Goal: Feedback & Contribution: Leave review/rating

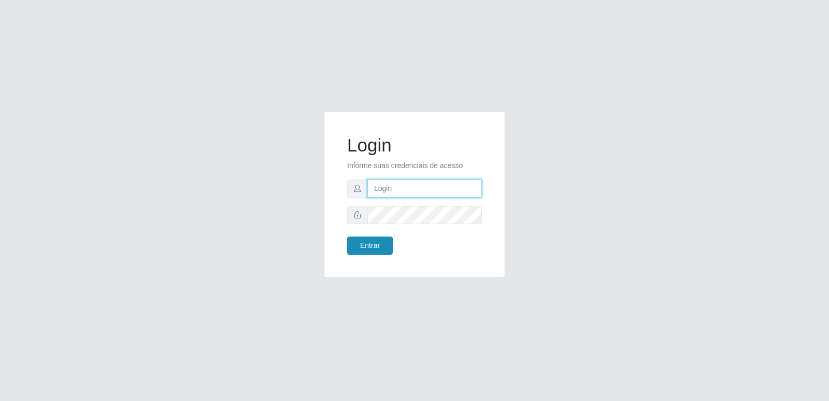
type input "[PERSON_NAME][EMAIL_ADDRESS][DOMAIN_NAME]"
click at [383, 246] on button "Entrar" at bounding box center [370, 245] width 46 height 18
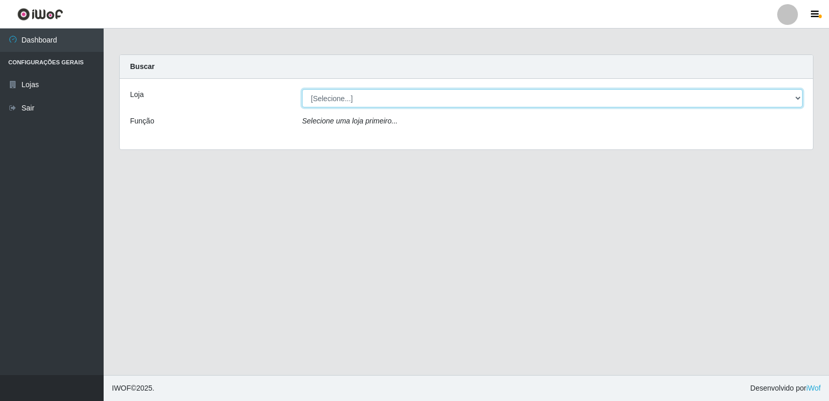
click at [336, 100] on select "[Selecione...] Hiper Queiroz - [GEOGRAPHIC_DATA] [GEOGRAPHIC_DATA] [GEOGRAPHIC_…" at bounding box center [552, 98] width 501 height 18
select select "516"
click at [302, 89] on select "[Selecione...] Hiper Queiroz - [GEOGRAPHIC_DATA] [GEOGRAPHIC_DATA] [GEOGRAPHIC_…" at bounding box center [552, 98] width 501 height 18
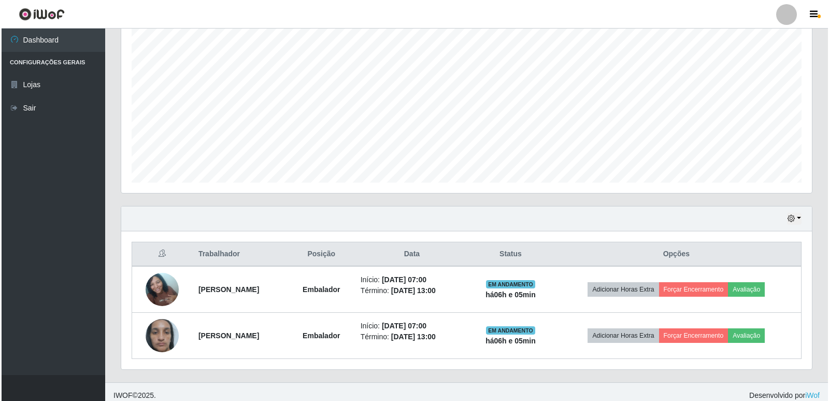
scroll to position [195, 0]
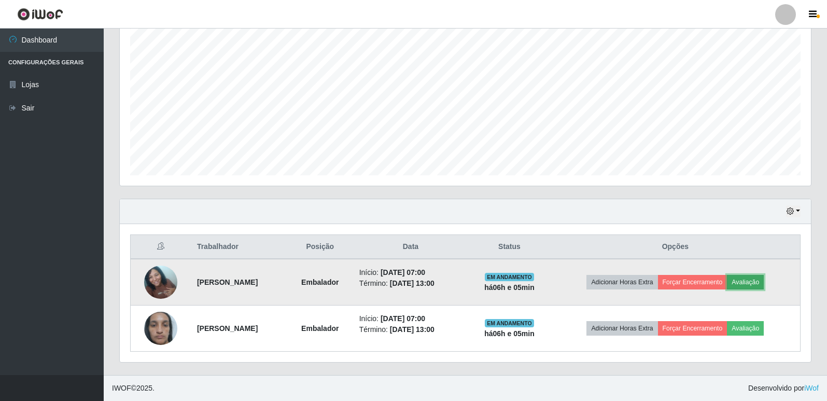
click at [758, 280] on button "Avaliação" at bounding box center [745, 282] width 37 height 15
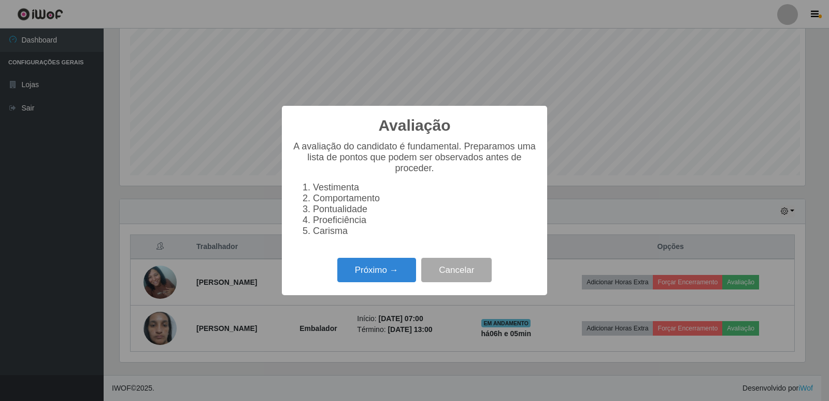
scroll to position [215, 686]
click at [406, 277] on button "Próximo →" at bounding box center [376, 270] width 79 height 24
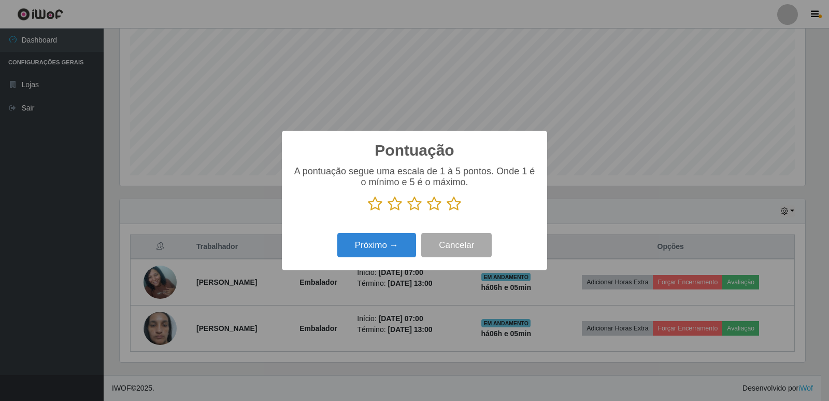
scroll to position [518186, 517716]
click at [455, 207] on icon at bounding box center [454, 204] width 15 height 16
click at [447, 212] on input "radio" at bounding box center [447, 212] width 0 height 0
click at [379, 254] on button "Próximo →" at bounding box center [376, 245] width 79 height 24
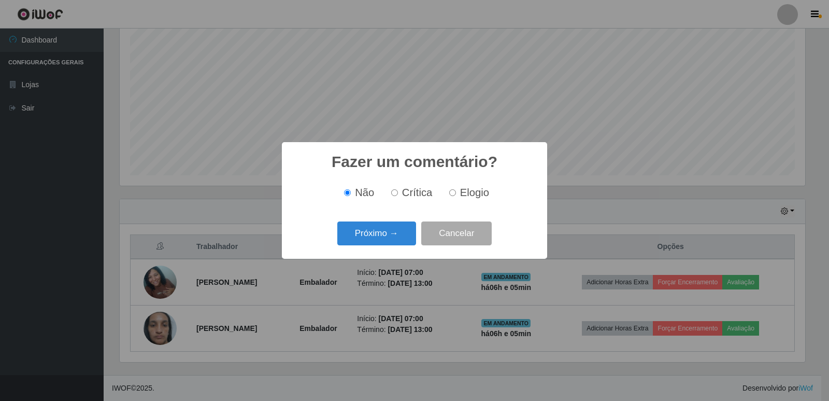
click at [455, 196] on input "Elogio" at bounding box center [452, 192] width 7 height 7
radio input "true"
click at [391, 226] on button "Próximo →" at bounding box center [376, 233] width 79 height 24
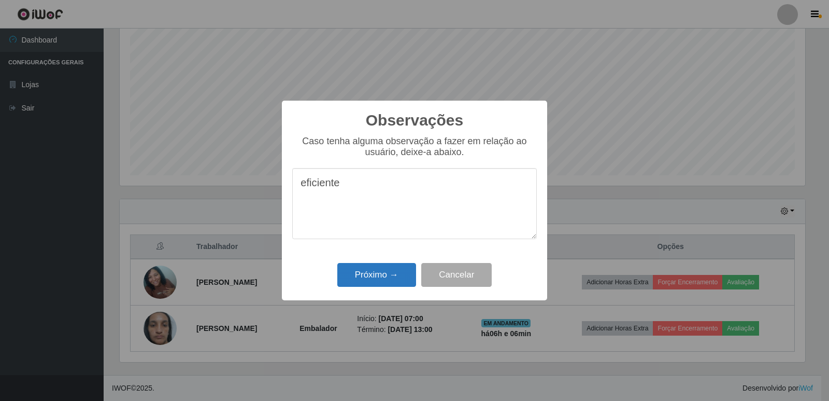
type textarea "eficiente"
drag, startPoint x: 391, startPoint y: 270, endPoint x: 394, endPoint y: 278, distance: 8.2
click at [394, 277] on button "Próximo →" at bounding box center [376, 275] width 79 height 24
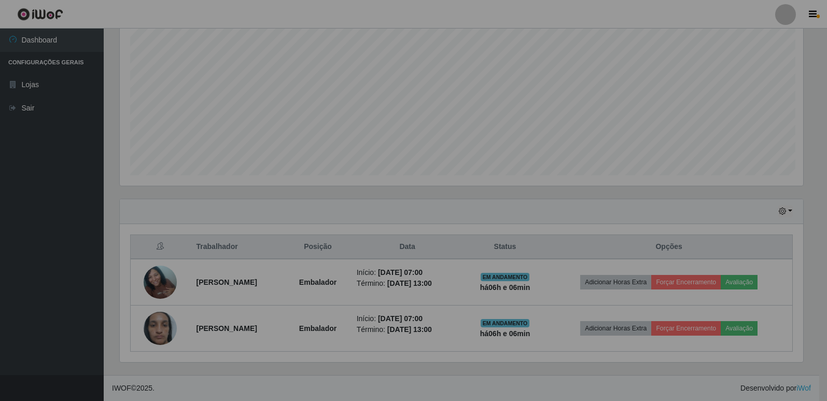
scroll to position [215, 691]
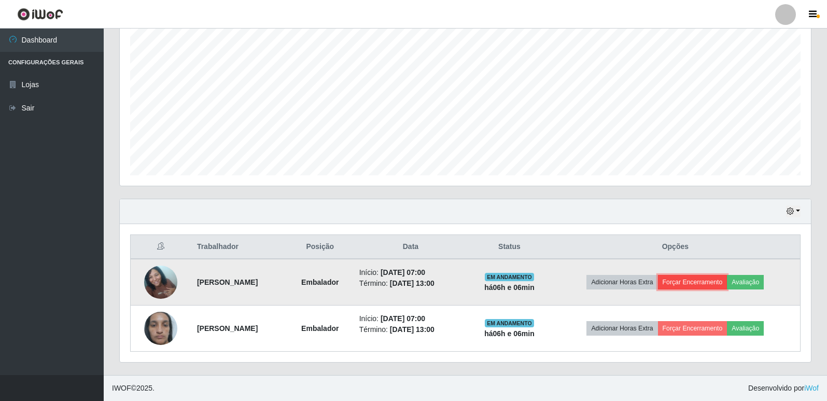
click at [720, 281] on button "Forçar Encerramento" at bounding box center [692, 282] width 69 height 15
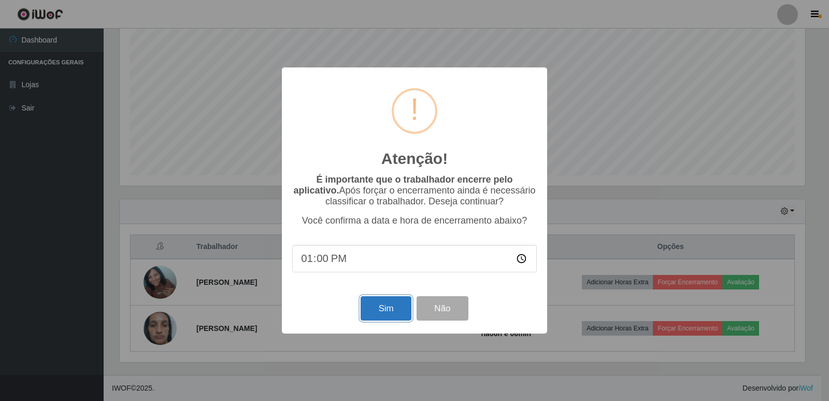
click at [391, 308] on button "Sim" at bounding box center [386, 308] width 50 height 24
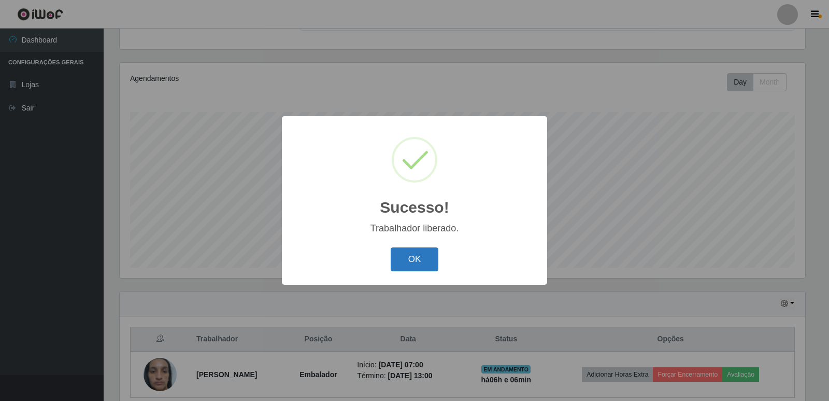
click at [425, 261] on button "OK" at bounding box center [415, 259] width 48 height 24
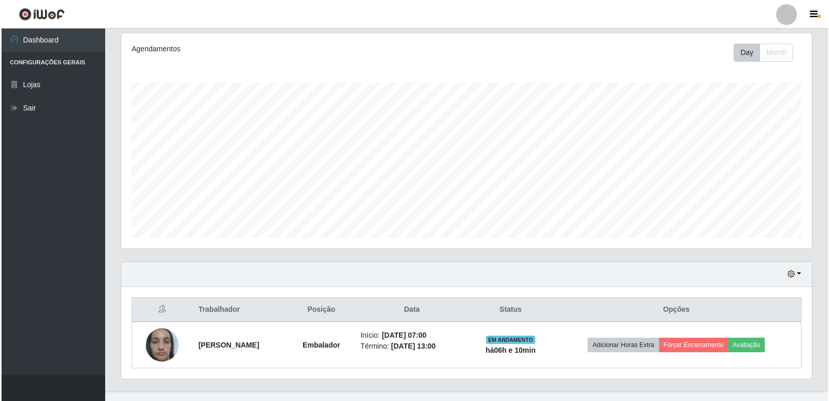
scroll to position [149, 0]
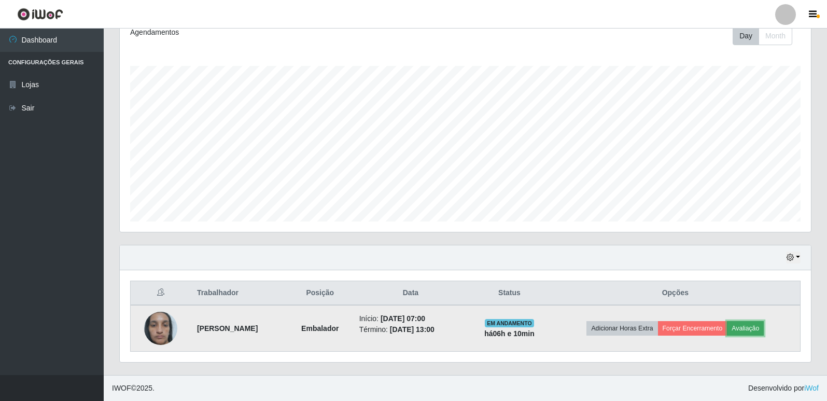
click at [758, 323] on button "Avaliação" at bounding box center [745, 328] width 37 height 15
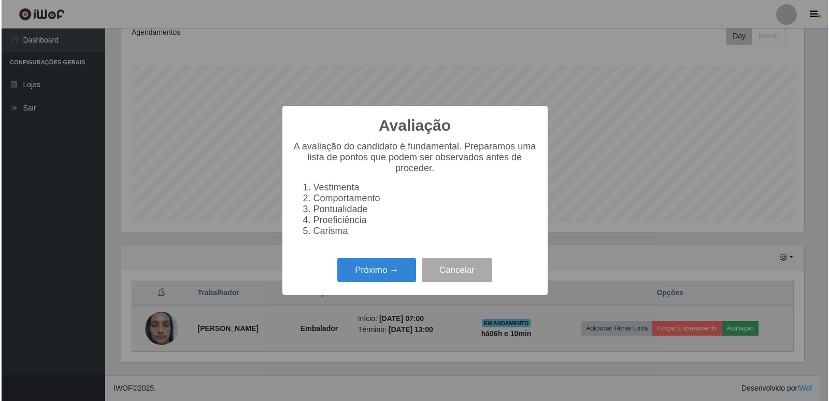
scroll to position [215, 686]
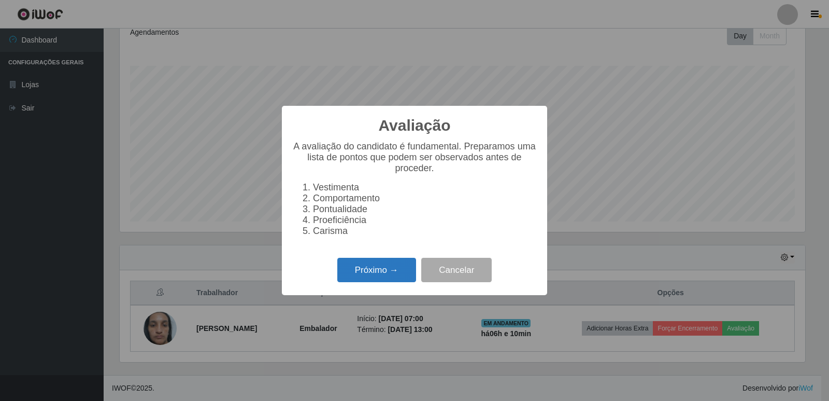
click at [368, 282] on button "Próximo →" at bounding box center [376, 270] width 79 height 24
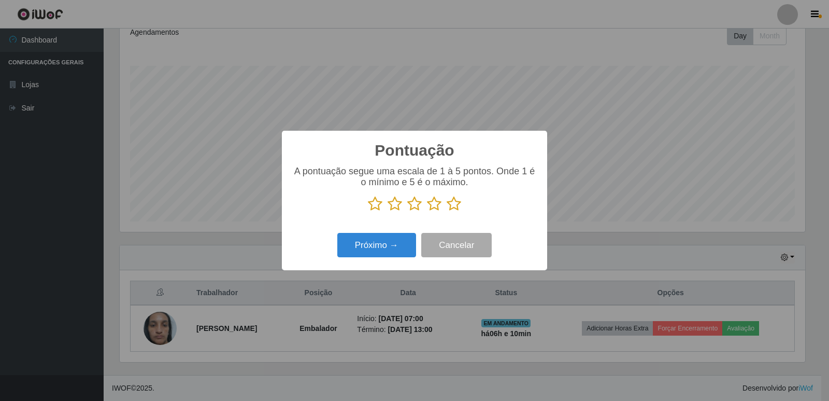
click at [452, 205] on icon at bounding box center [454, 204] width 15 height 16
click at [447, 212] on input "radio" at bounding box center [447, 212] width 0 height 0
click at [398, 245] on button "Próximo →" at bounding box center [376, 245] width 79 height 24
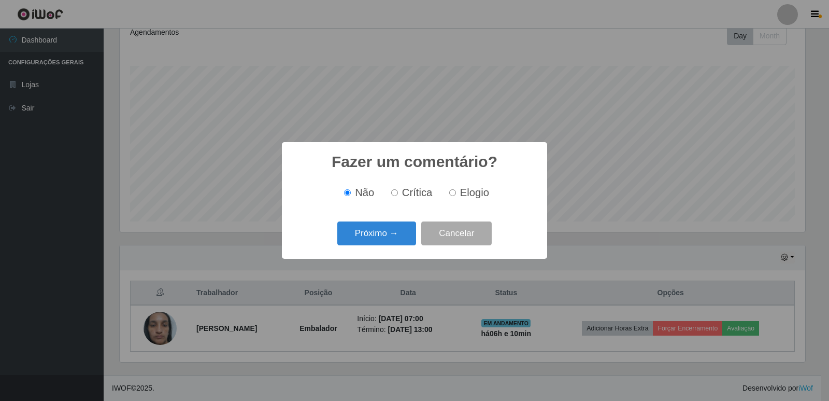
click at [455, 195] on input "Elogio" at bounding box center [452, 192] width 7 height 7
radio input "true"
click at [393, 235] on button "Próximo →" at bounding box center [376, 233] width 79 height 24
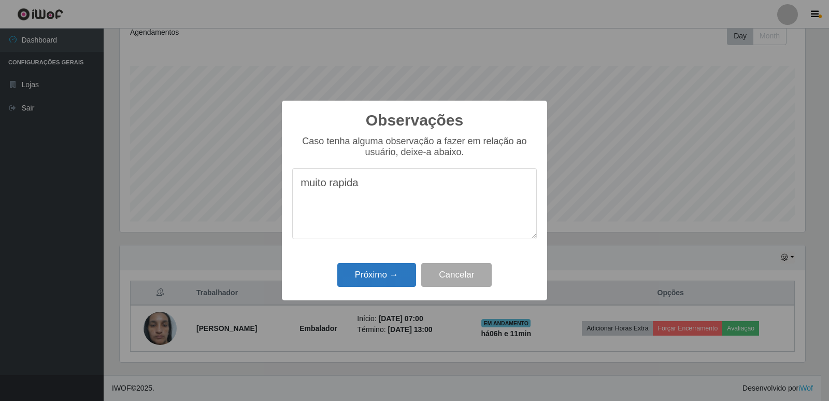
type textarea "muito rapida"
click at [385, 273] on button "Próximo →" at bounding box center [376, 275] width 79 height 24
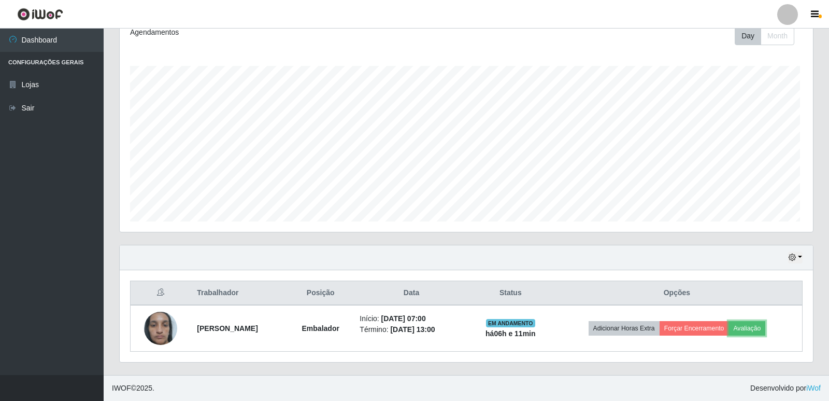
scroll to position [215, 691]
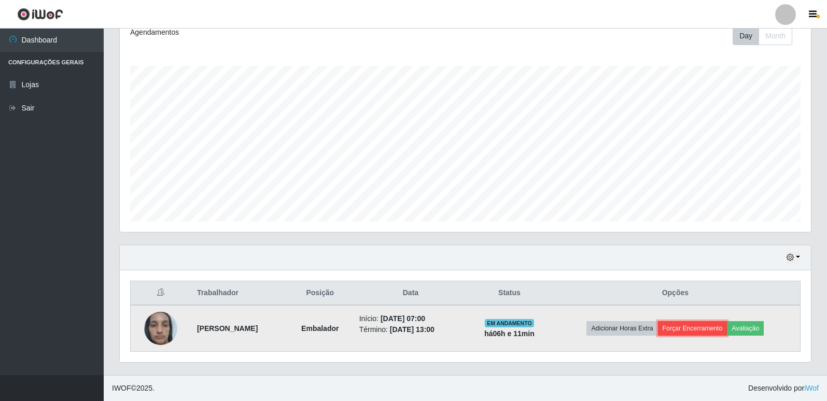
click at [719, 327] on button "Forçar Encerramento" at bounding box center [692, 328] width 69 height 15
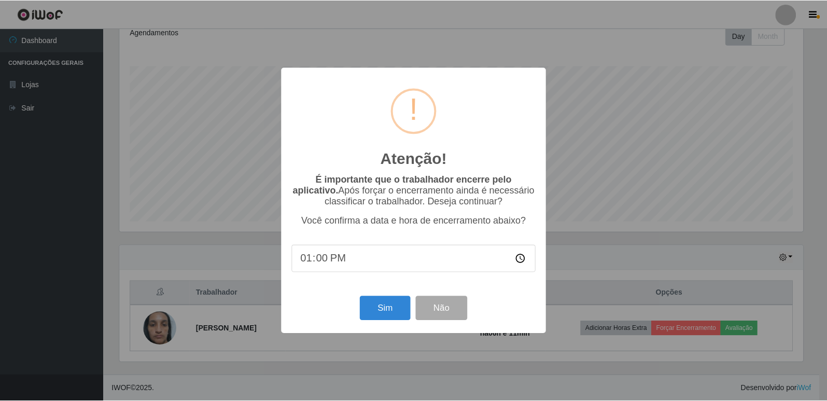
scroll to position [215, 686]
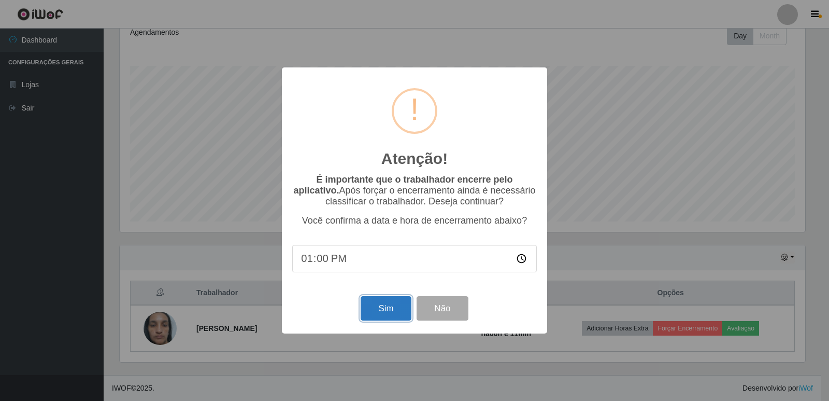
click at [382, 309] on button "Sim" at bounding box center [386, 308] width 50 height 24
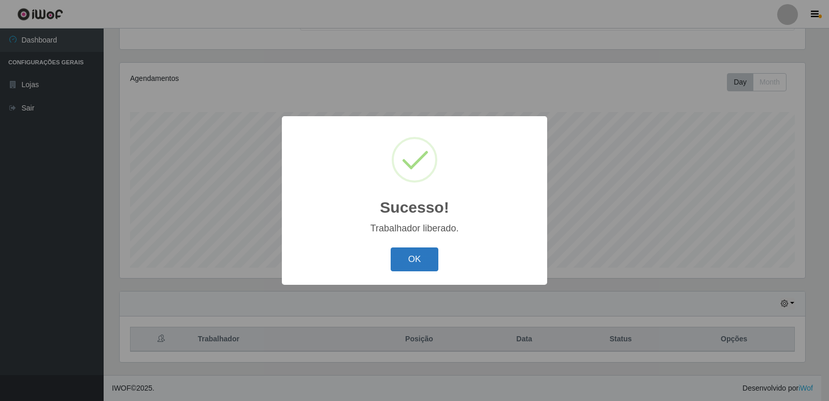
click at [415, 260] on button "OK" at bounding box center [415, 259] width 48 height 24
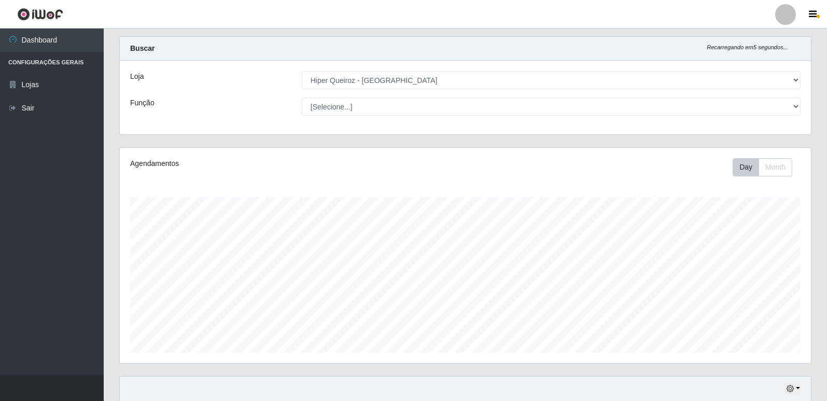
scroll to position [0, 0]
